Goal: Information Seeking & Learning: Learn about a topic

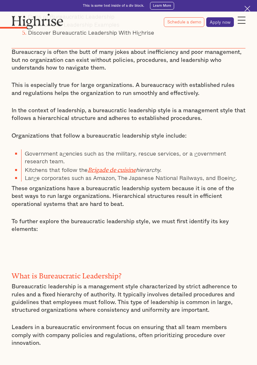
scroll to position [359, 0]
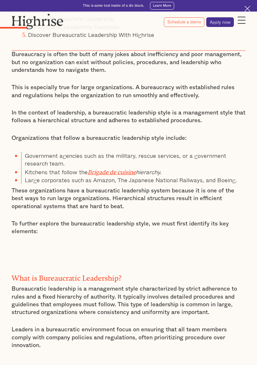
click at [175, 332] on p "Leaders in a bureaucratic environment focus on ensuring that all team members c…" at bounding box center [129, 337] width 234 height 23
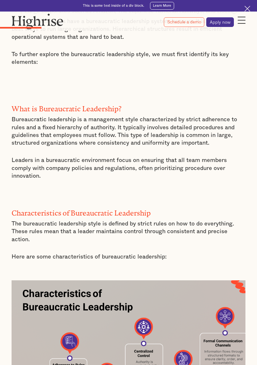
scroll to position [542, 0]
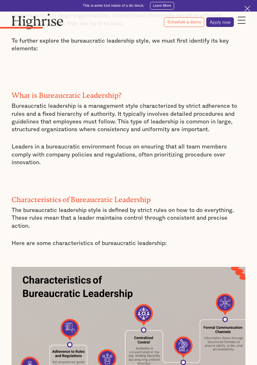
click at [85, 28] on div at bounding box center [128, 29] width 257 height 4
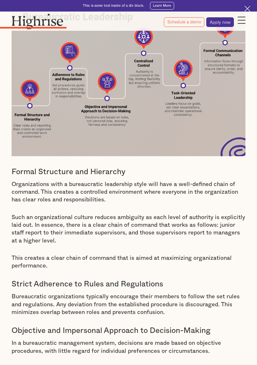
scroll to position [836, 0]
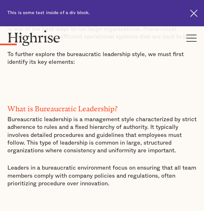
scroll to position [499, 0]
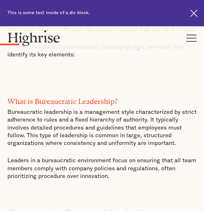
click at [12, 100] on h2 "What is Bureaucratic Leadership?" at bounding box center [101, 100] width 189 height 8
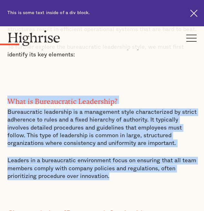
drag, startPoint x: 9, startPoint y: 101, endPoint x: 116, endPoint y: 178, distance: 132.1
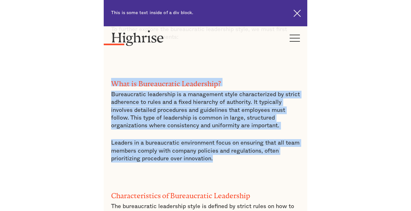
scroll to position [520, 0]
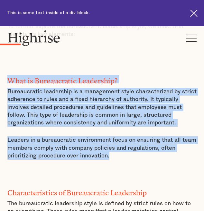
copy div "What is Bureaucratic Leadership? Bureaucratic leadership is a management style …"
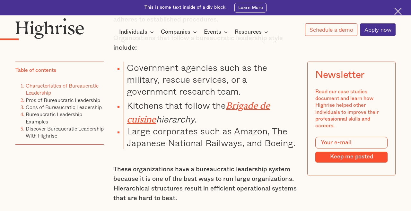
click at [162, 47] on p "Organizations that follow a bureaucratic leadership style include:" at bounding box center [205, 42] width 185 height 19
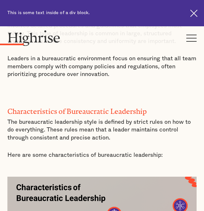
scroll to position [602, 0]
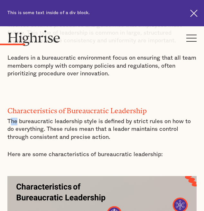
drag, startPoint x: 10, startPoint y: 119, endPoint x: 16, endPoint y: 118, distance: 6.4
click at [16, 118] on p "The bureaucratic leadership style is defined by strict rules on how to do every…" at bounding box center [101, 129] width 189 height 23
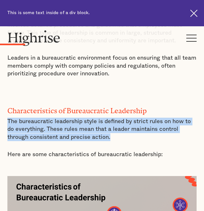
drag, startPoint x: 109, startPoint y: 140, endPoint x: 7, endPoint y: 116, distance: 104.3
copy p "The bureaucratic leadership style is defined by strict rules on how to do every…"
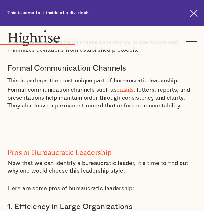
scroll to position [1410, 0]
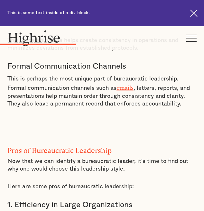
click at [8, 145] on h2 "Pros of Bureaucratic Leadership" at bounding box center [101, 149] width 189 height 8
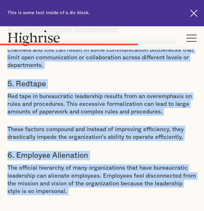
scroll to position [2391, 0]
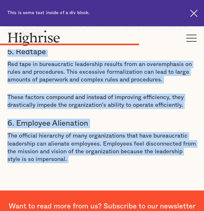
drag, startPoint x: 9, startPoint y: 127, endPoint x: 112, endPoint y: 138, distance: 104.0
copy div "Pros of Bureaucratic Leadership Now that we can identify a bureaucratic leader,…"
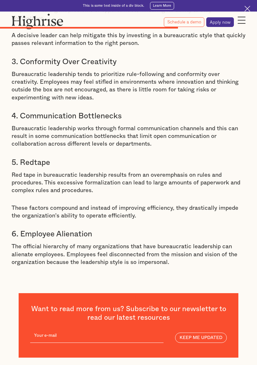
scroll to position [2165, 0]
